Goal: Find specific page/section: Find specific page/section

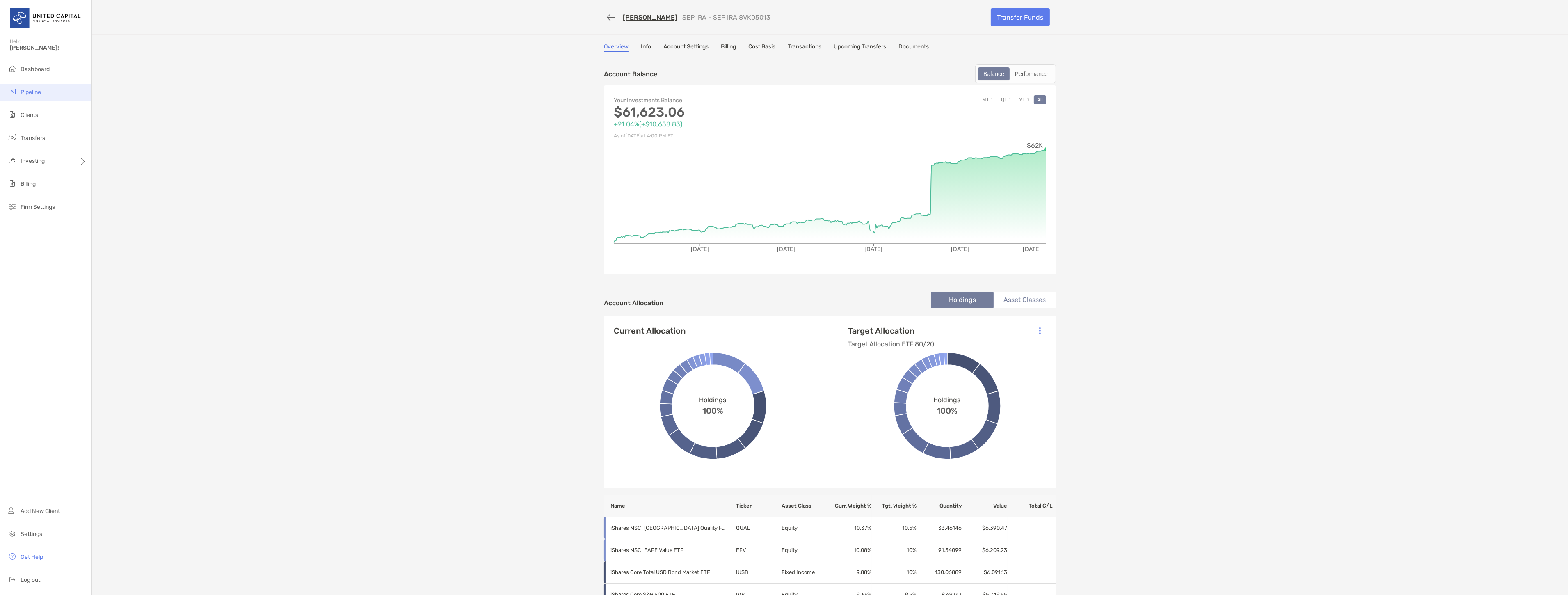
click at [80, 91] on li "Pipeline" at bounding box center [46, 92] width 92 height 16
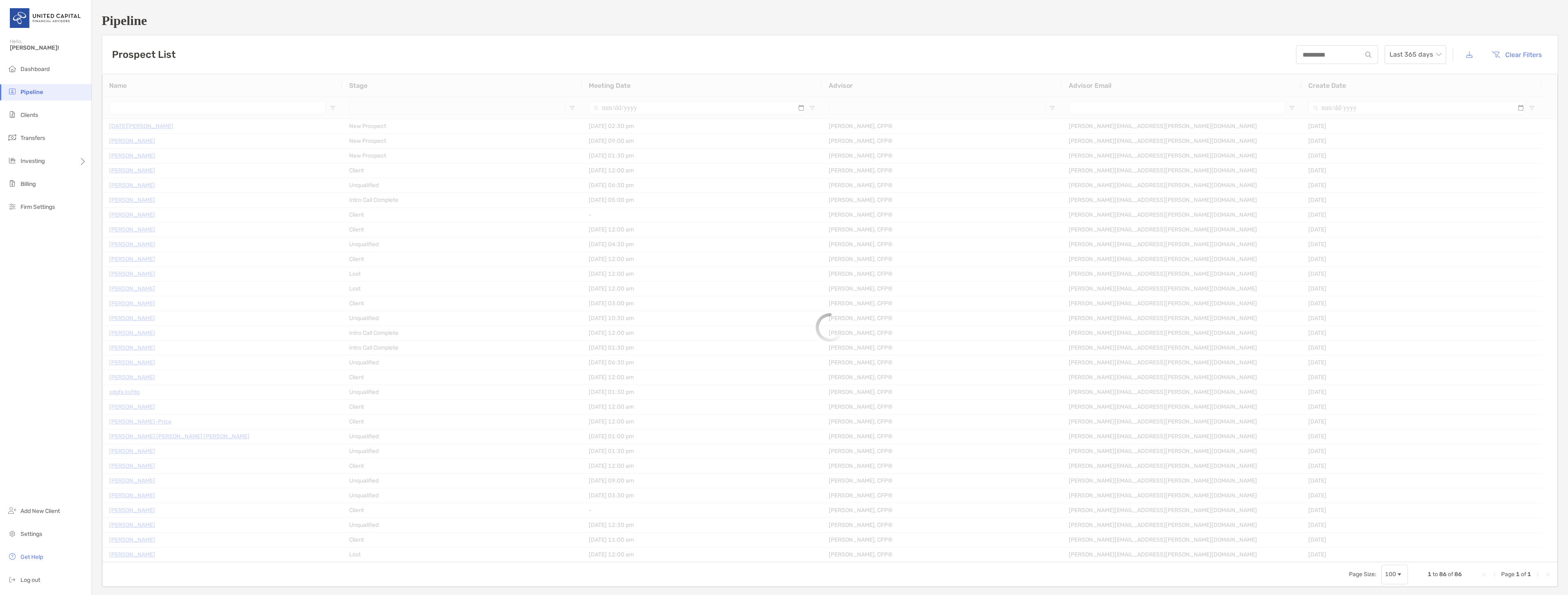
type input "***"
click at [739, 197] on div at bounding box center [829, 340] width 1455 height 443
click at [687, 190] on div at bounding box center [829, 340] width 1455 height 443
drag, startPoint x: 687, startPoint y: 190, endPoint x: 684, endPoint y: 195, distance: 5.8
click at [686, 203] on div at bounding box center [829, 340] width 1455 height 443
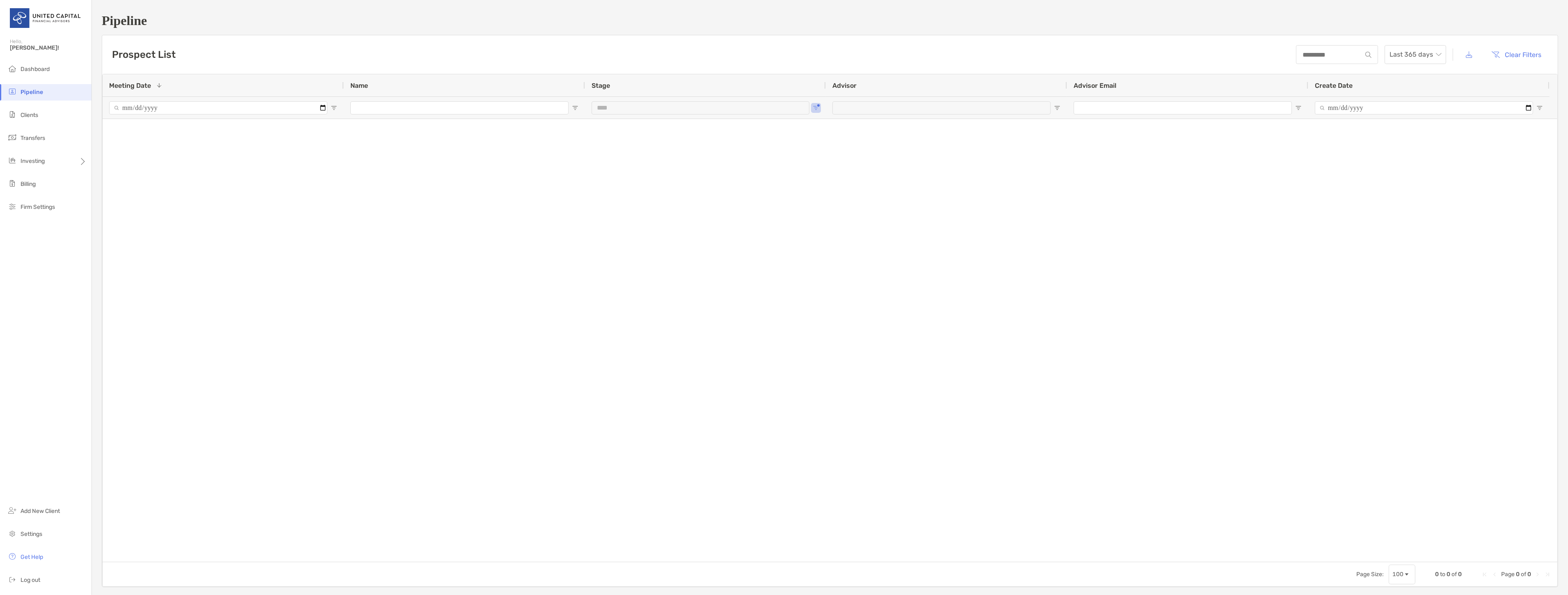
scroll to position [109, 0]
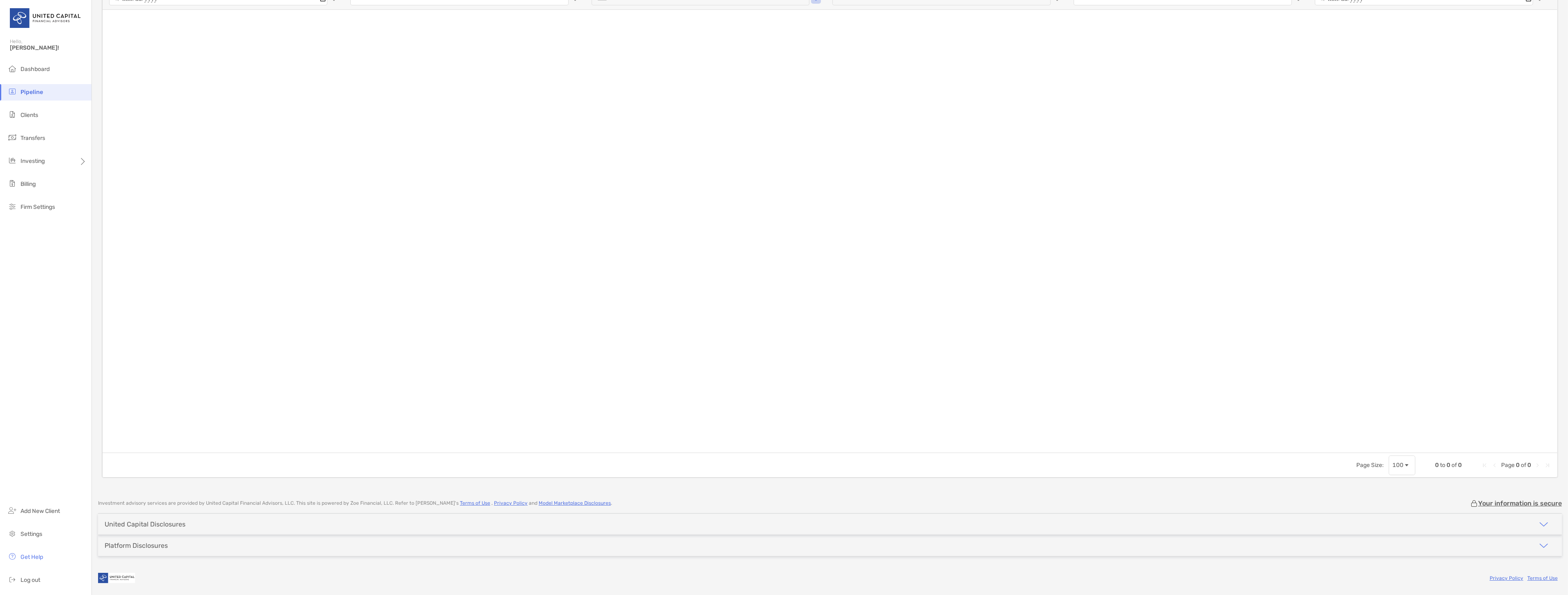
click at [683, 194] on div at bounding box center [829, 231] width 1455 height 443
drag, startPoint x: 877, startPoint y: 133, endPoint x: 502, endPoint y: 127, distance: 375.0
click at [862, 136] on div at bounding box center [829, 231] width 1455 height 443
drag, startPoint x: 517, startPoint y: 112, endPoint x: 383, endPoint y: 124, distance: 134.5
click at [600, 116] on div at bounding box center [829, 231] width 1455 height 443
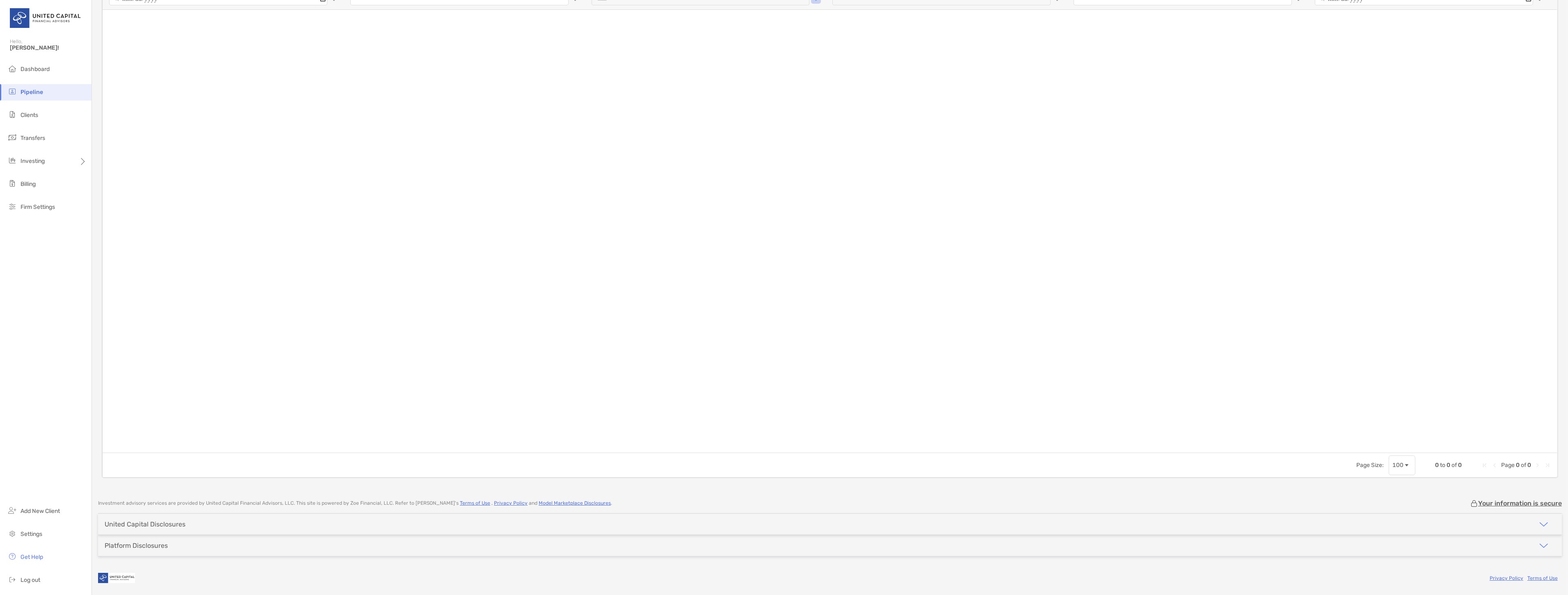
click at [18, 90] on li "Pipeline" at bounding box center [46, 92] width 92 height 16
click at [23, 115] on span "Clients" at bounding box center [29, 115] width 18 height 7
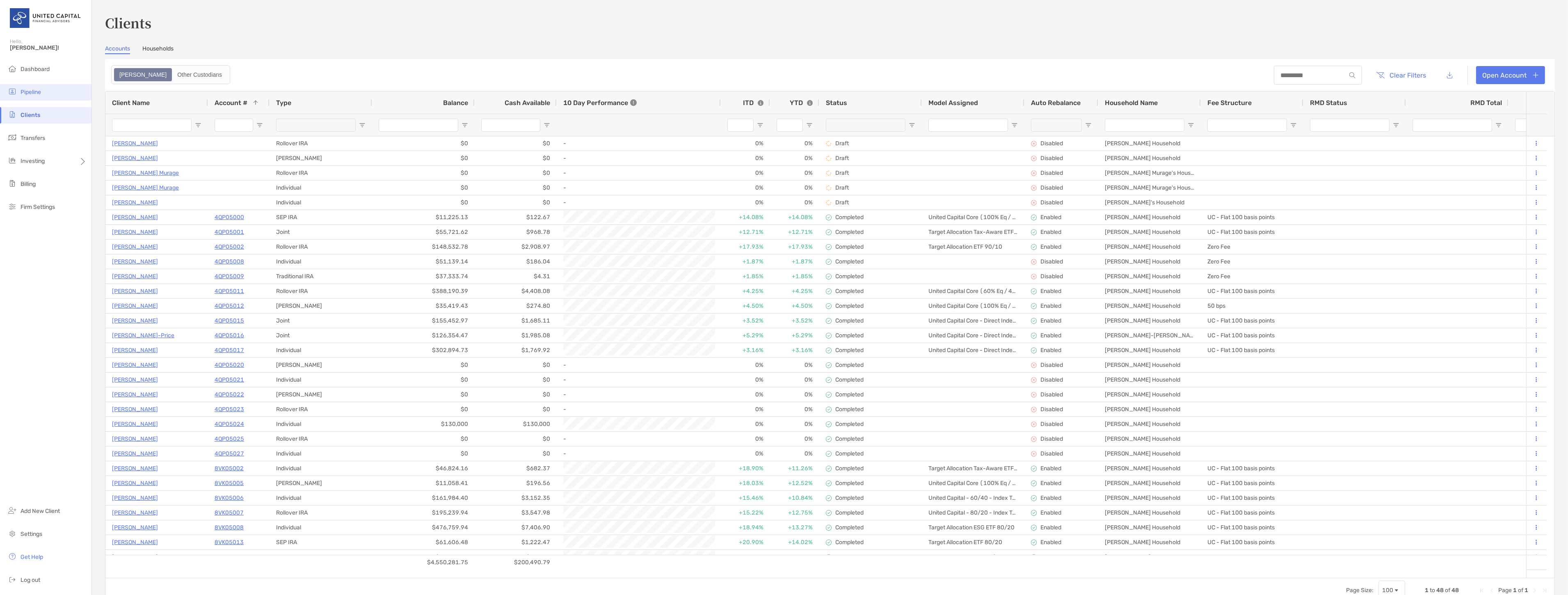
click at [42, 92] on li "Pipeline" at bounding box center [46, 92] width 92 height 16
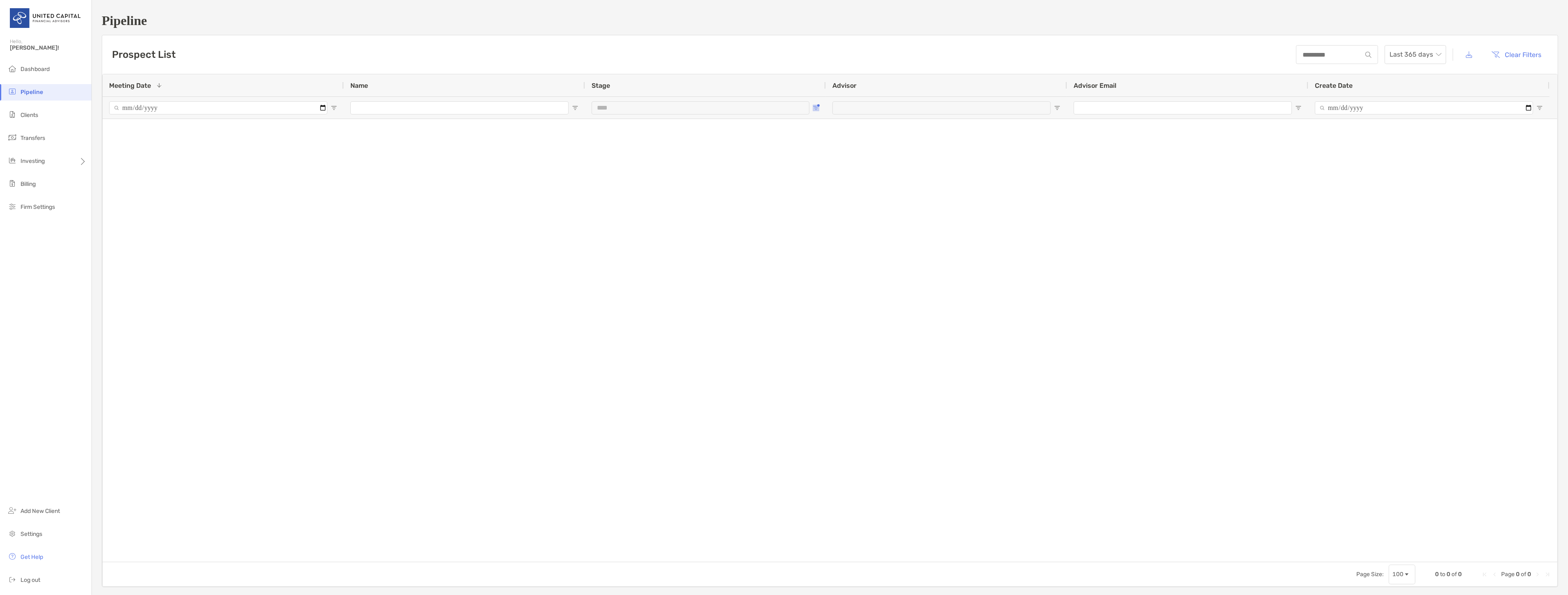
click at [814, 106] on span "Open Filter Menu" at bounding box center [816, 107] width 6 height 6
type input "**********"
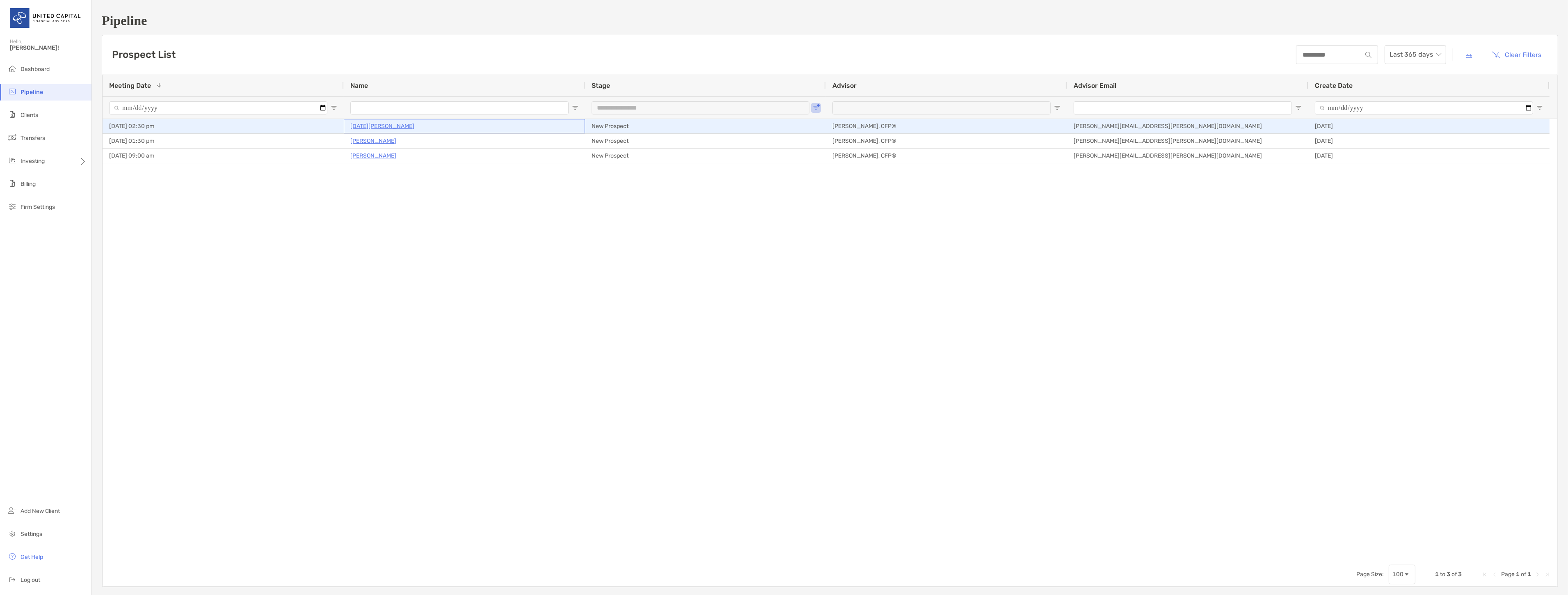
click at [374, 125] on p "Lucia Tahara" at bounding box center [382, 126] width 64 height 10
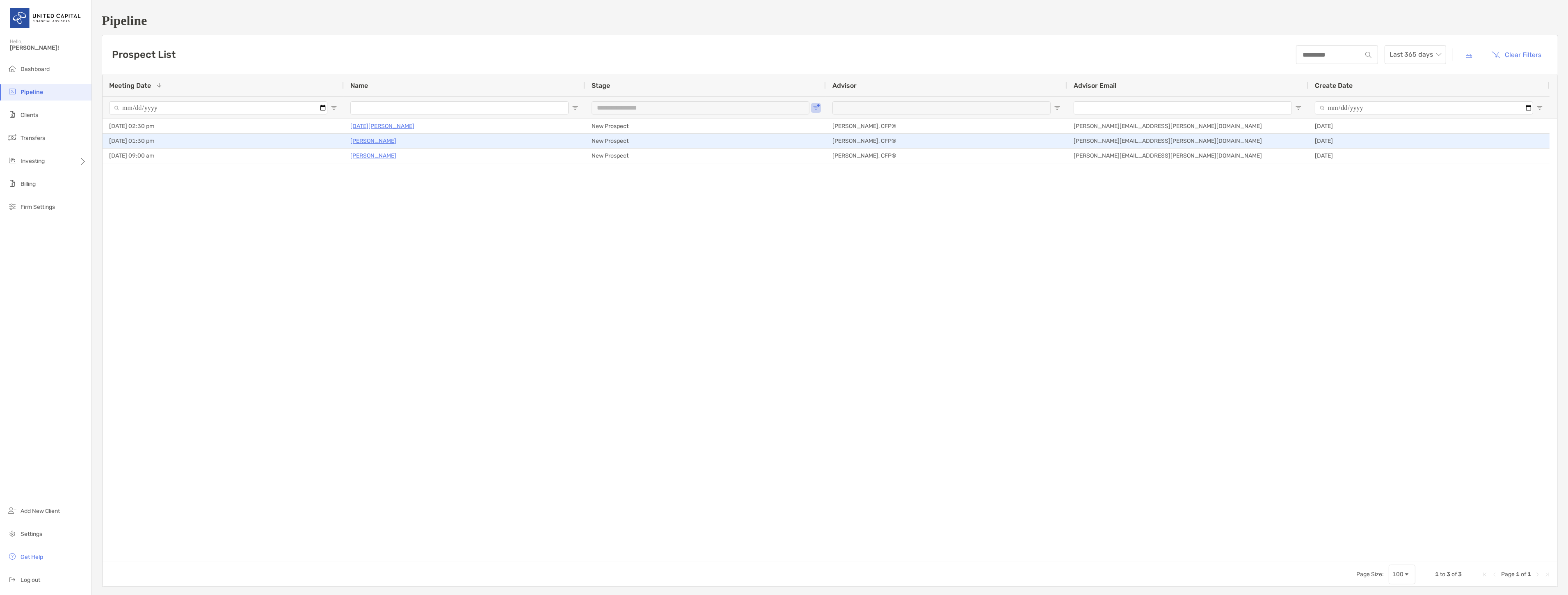
click at [363, 141] on p "Heather Bennett" at bounding box center [374, 141] width 46 height 10
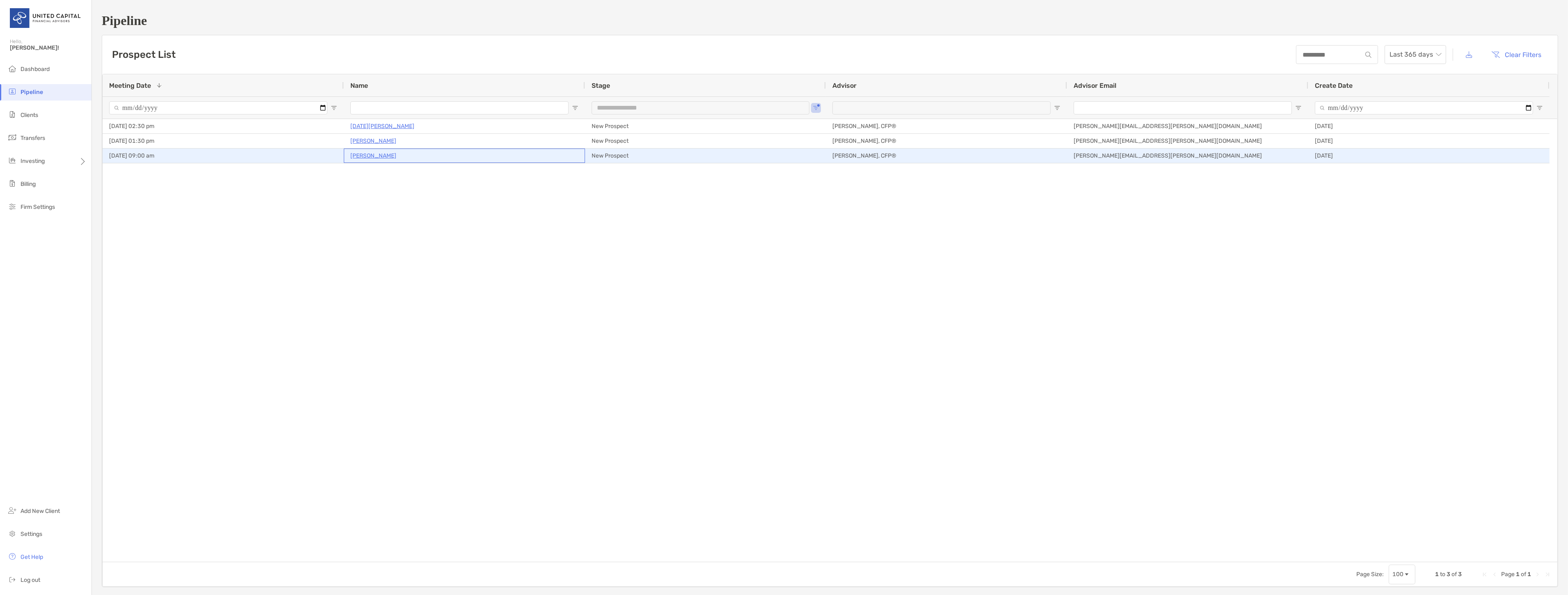
click at [384, 153] on p "[PERSON_NAME]" at bounding box center [374, 155] width 46 height 10
